Goal: Communication & Community: Answer question/provide support

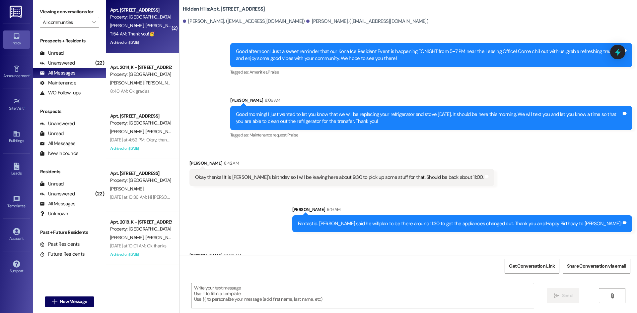
scroll to position [9771, 0]
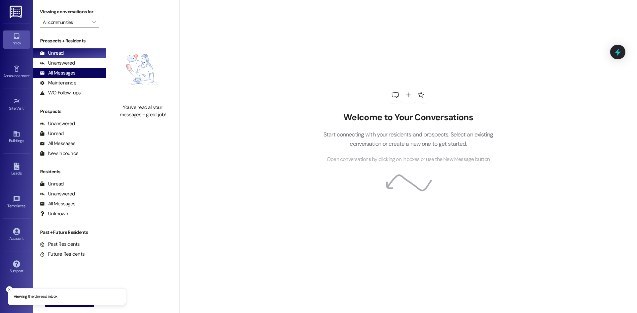
click at [81, 73] on div "All Messages (undefined)" at bounding box center [69, 73] width 73 height 10
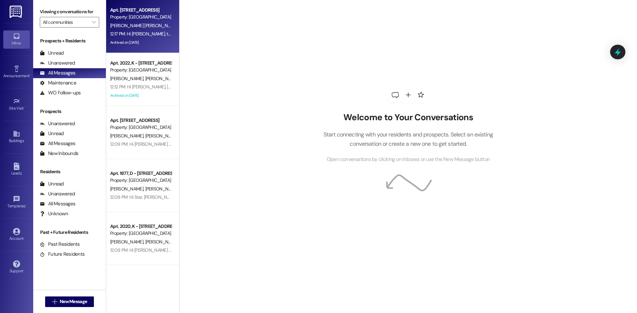
click at [138, 39] on div "Archived on [DATE]" at bounding box center [140, 42] width 63 height 8
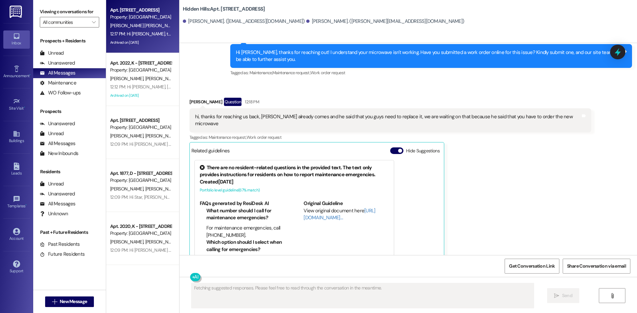
scroll to position [4747, 0]
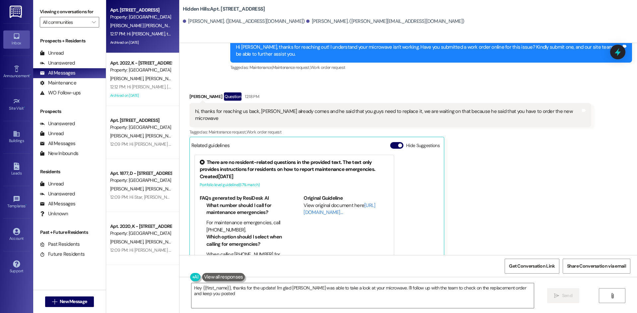
type textarea "Hey {{first_name}}, thanks for the update! I'm glad Simon was able to take a lo…"
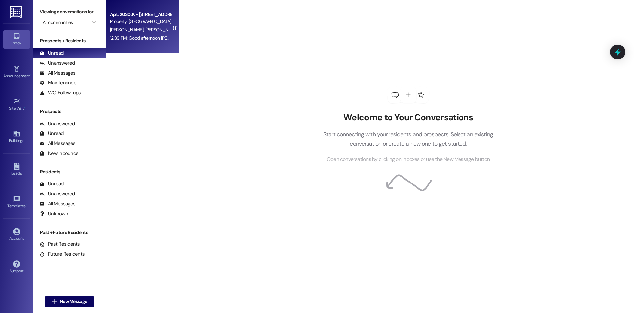
click at [134, 44] on div "Apt. 2020, K - 2201 S Oakdale Dr Property: Hidden Hills H. Campbell D. Campbell…" at bounding box center [142, 26] width 73 height 53
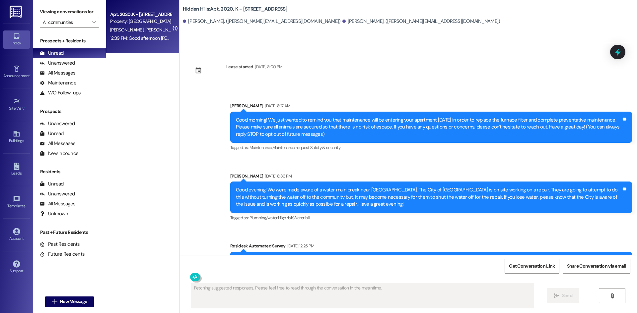
scroll to position [1787, 0]
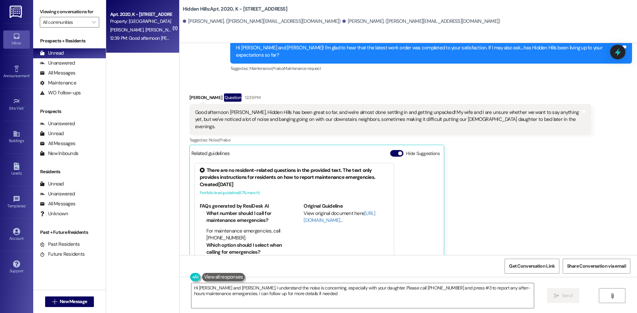
type textarea "Hi Daniel and Holly, I understand the noise is concerning, especially with your…"
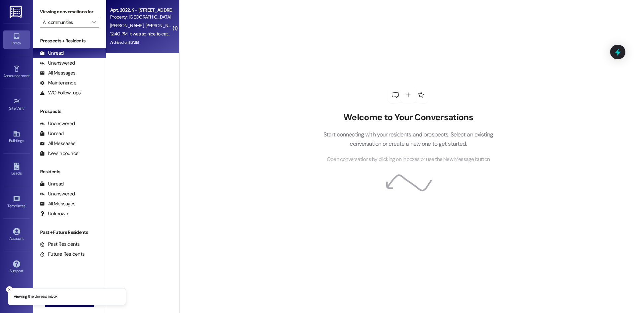
click at [180, 28] on span "A. Thompson" at bounding box center [197, 26] width 35 height 6
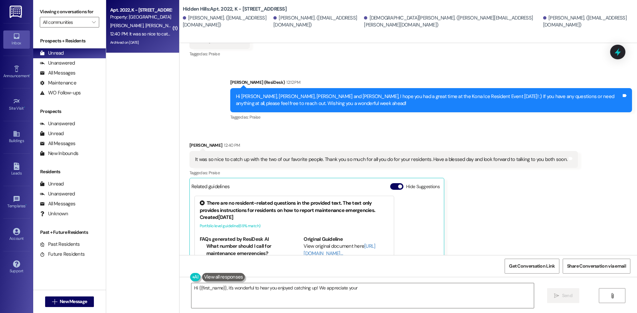
scroll to position [17670, 0]
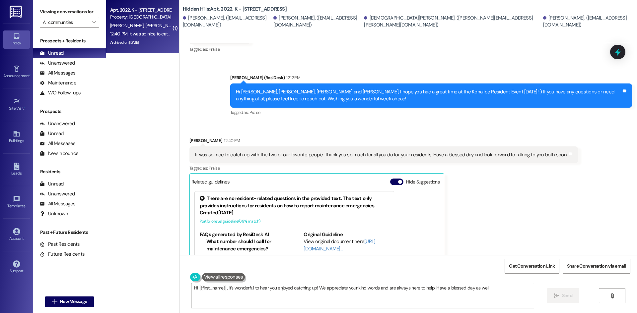
type textarea "Hi {{first_name}}, it's wonderful to hear you enjoyed catching up! We appreciat…"
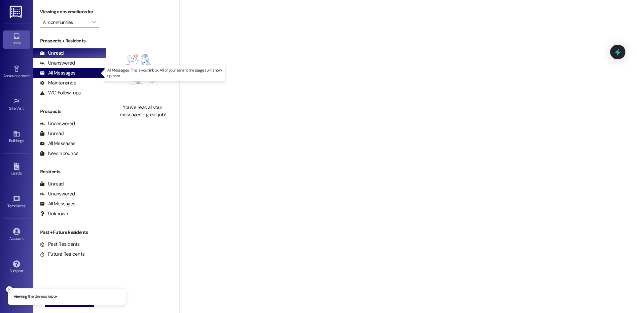
click at [83, 71] on div "All Messages (undefined)" at bounding box center [69, 73] width 73 height 10
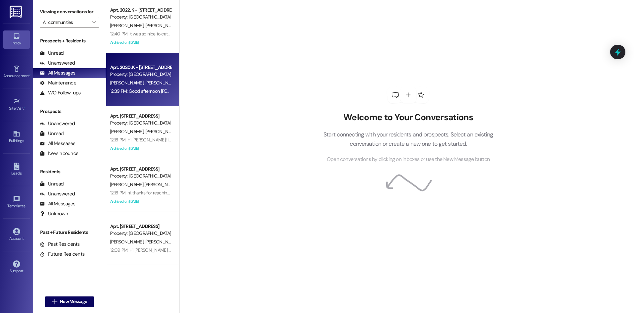
click at [119, 70] on div "Apt. 2020, K - [STREET_ADDRESS]" at bounding box center [140, 67] width 61 height 7
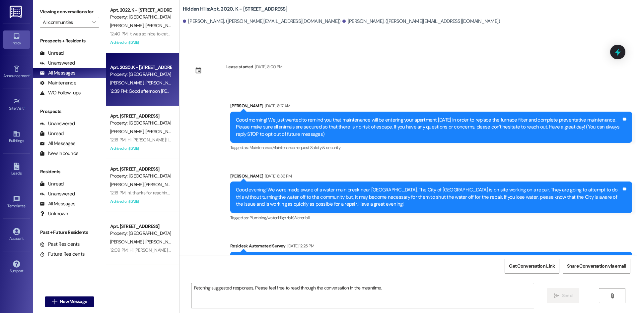
scroll to position [1787, 0]
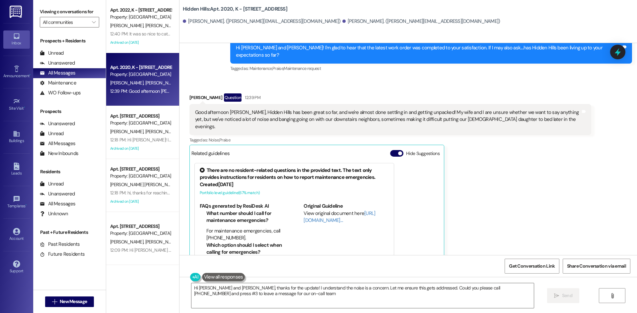
type textarea "Hi [PERSON_NAME] and [PERSON_NAME], thanks for the update! I understand the noi…"
